Goal: Task Accomplishment & Management: Complete application form

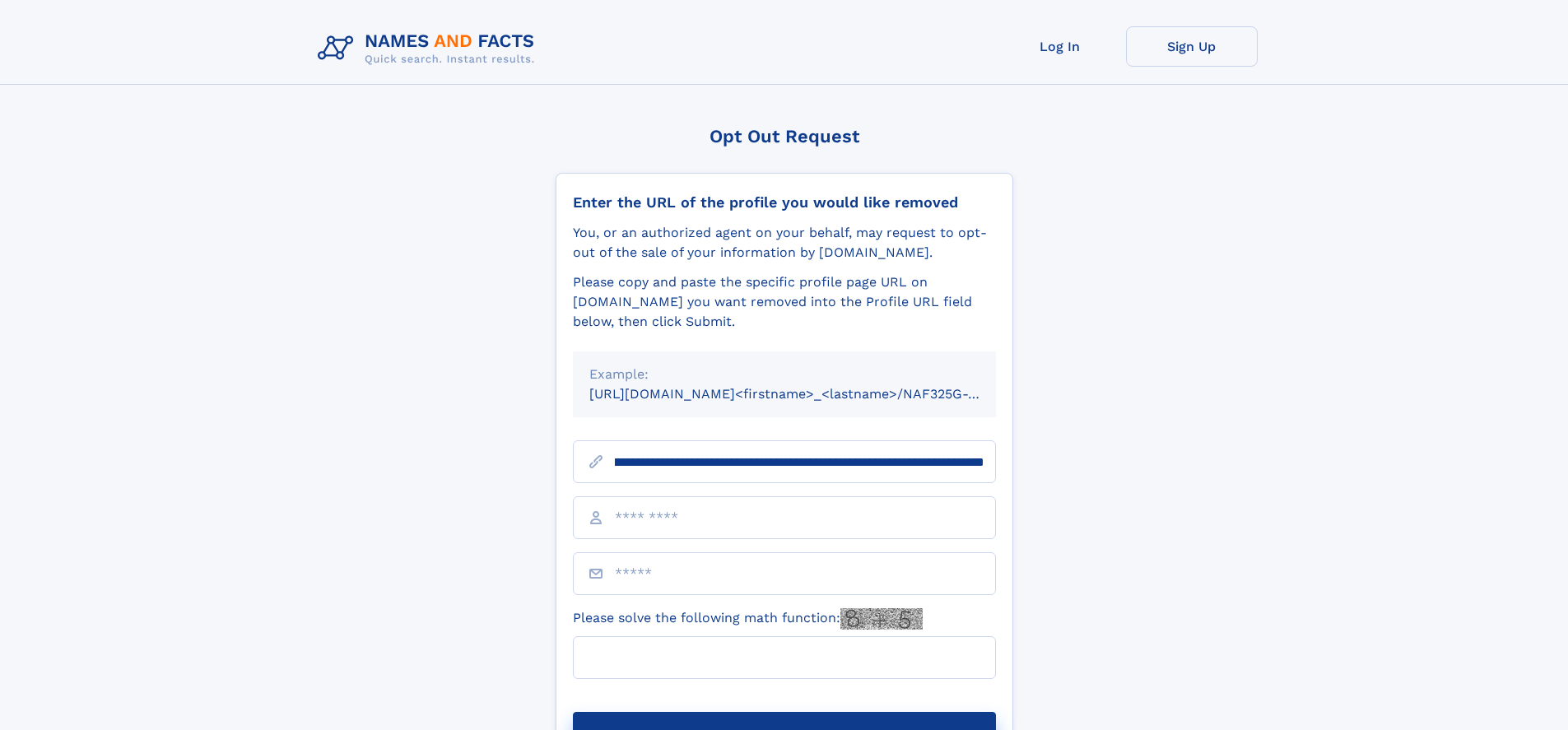
scroll to position [0, 214]
type input "**********"
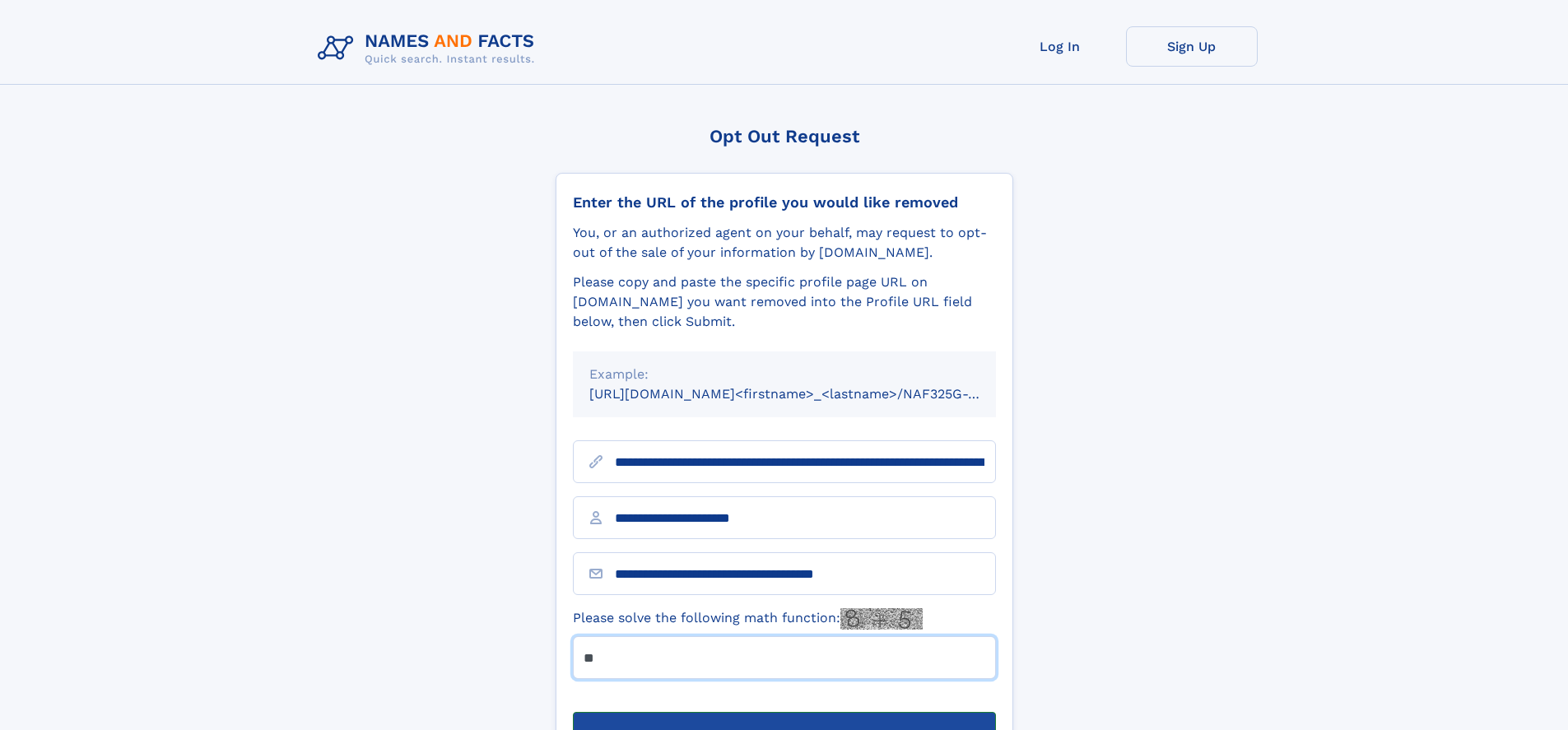
type input "**"
click at [783, 712] on button "Submit Opt Out Request" at bounding box center [785, 737] width 423 height 53
